Goal: Transaction & Acquisition: Subscribe to service/newsletter

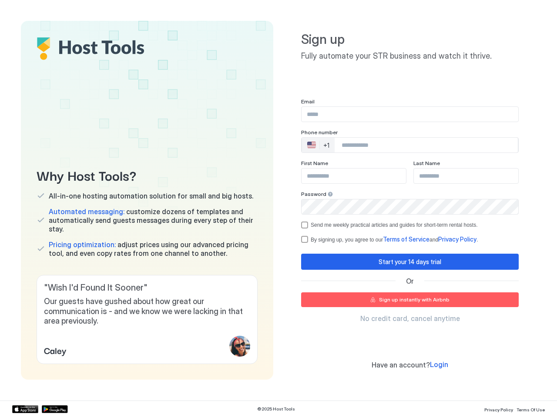
click at [278, 209] on div "Why Host Tools? All-in-one hosting automation solution for small and big hosts.…" at bounding box center [278, 200] width 515 height 359
click at [147, 320] on span "Our guests have gushed about how great our communication is - and we know we we…" at bounding box center [147, 312] width 206 height 30
click at [318, 145] on div "🇺🇸 +1" at bounding box center [318, 145] width 33 height 15
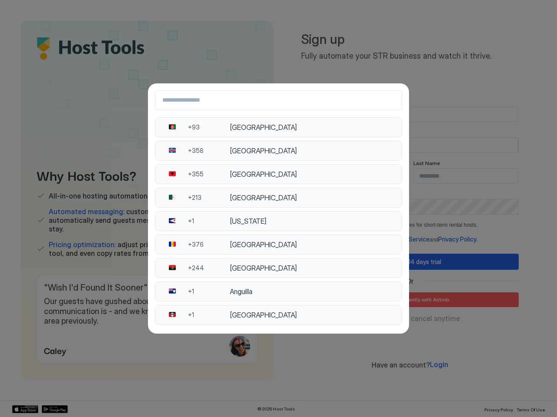
click at [327, 194] on div "[GEOGRAPHIC_DATA]" at bounding box center [313, 197] width 167 height 9
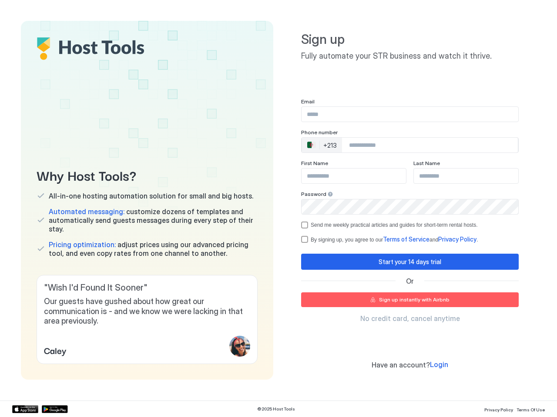
click at [410, 225] on div "Send me weekly practical articles and guides for short-term rental hosts." at bounding box center [393, 225] width 167 height 6
click at [410, 262] on div "Start your 14 days trial" at bounding box center [409, 261] width 63 height 9
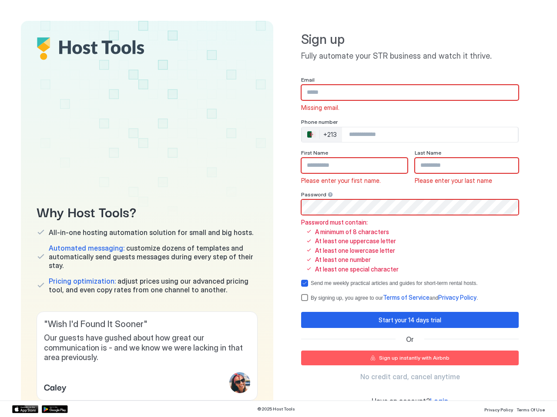
click at [410, 300] on span "Terms of Service" at bounding box center [406, 297] width 47 height 7
